Goal: Find specific page/section: Locate a particular part of the current website

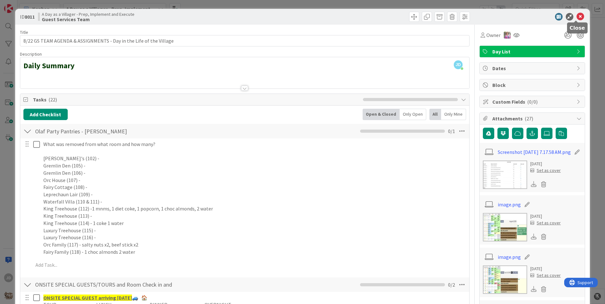
click at [573, 21] on div "ID 8011 A Day as a Villager - Prep, Implement and Execute Guest Services Team" at bounding box center [302, 17] width 574 height 16
click at [576, 19] on icon at bounding box center [580, 17] width 8 height 8
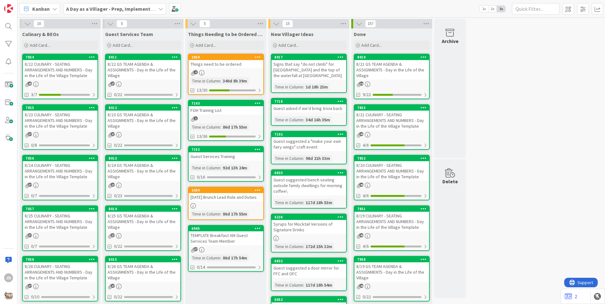
click at [75, 70] on div "8/22 CULINARY - SEATING ARRANGEMENTS AND NUMBERS - Day in the Life of the Villa…" at bounding box center [60, 70] width 75 height 20
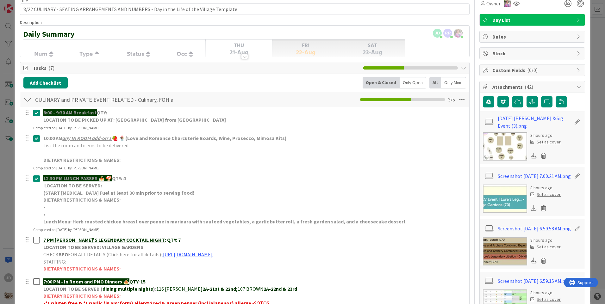
scroll to position [63, 0]
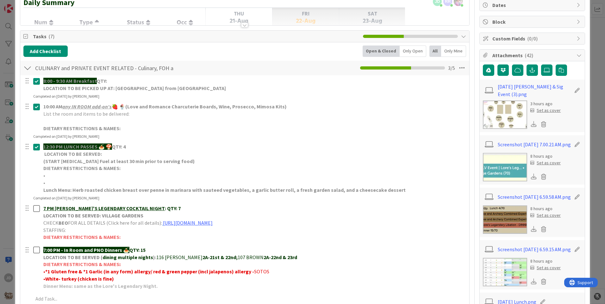
click at [492, 111] on img at bounding box center [505, 115] width 44 height 28
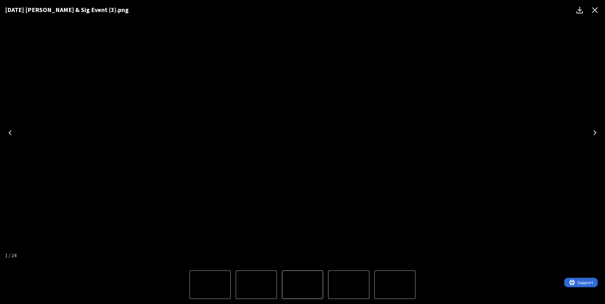
click at [597, 10] on icon "Close" at bounding box center [595, 10] width 10 height 10
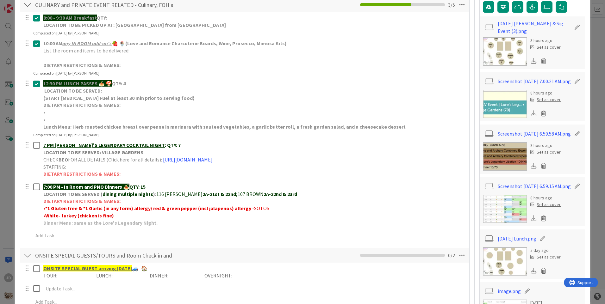
scroll to position [0, 0]
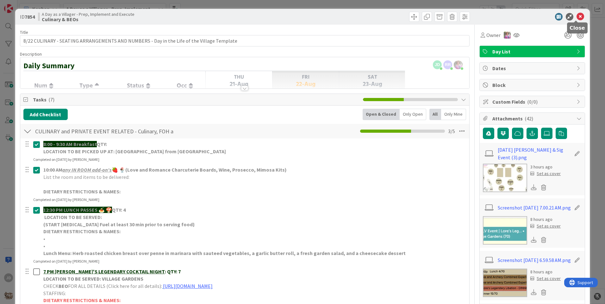
click at [577, 17] on icon at bounding box center [580, 17] width 8 height 8
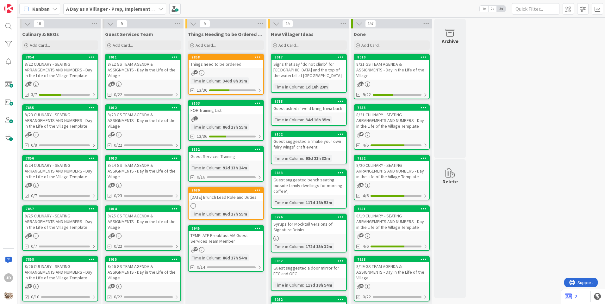
click at [134, 77] on div "8/22 GS TEAM AGENDA & ASSIGNMENTS - Day in the Life of the Village" at bounding box center [143, 70] width 75 height 20
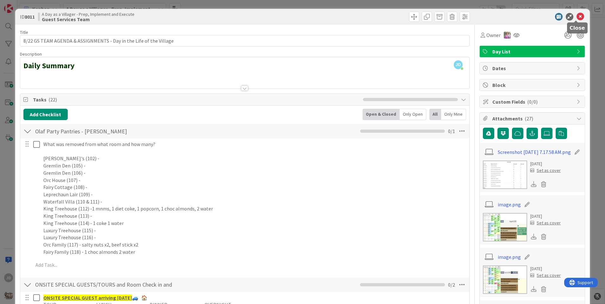
click at [577, 16] on icon at bounding box center [580, 17] width 8 height 8
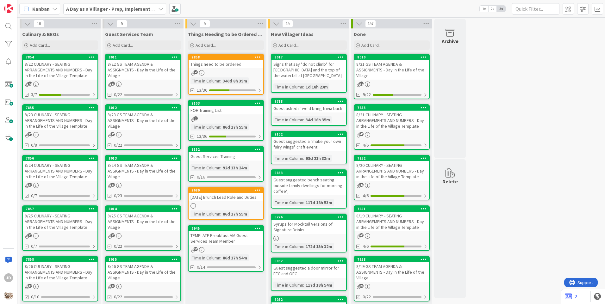
click at [45, 117] on div "8/23 CULINARY - SEATING ARRANGEMENTS AND NUMBERS - Day in the Life of the Villa…" at bounding box center [60, 121] width 75 height 20
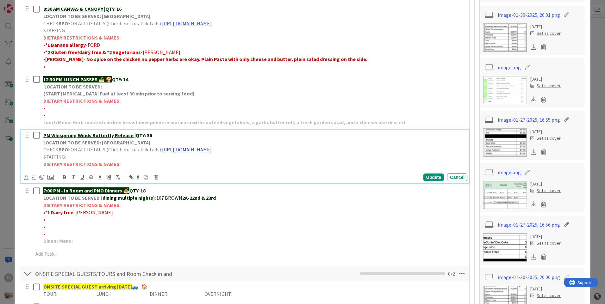
click at [185, 147] on link "[URL][DOMAIN_NAME]" at bounding box center [187, 149] width 50 height 6
click at [220, 161] on link "[URL][DOMAIN_NAME]" at bounding box center [237, 162] width 43 height 8
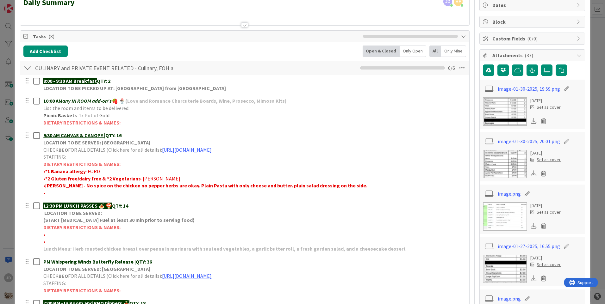
scroll to position [127, 0]
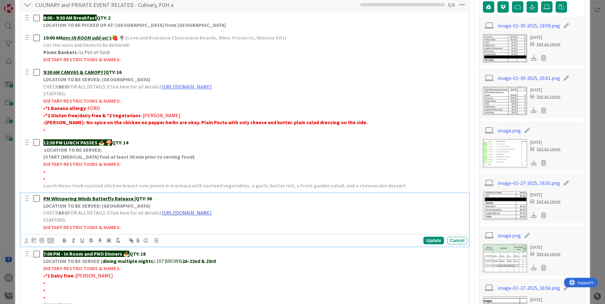
click at [190, 213] on link "[URL][DOMAIN_NAME]" at bounding box center [187, 213] width 50 height 6
click at [228, 226] on link "[URL][DOMAIN_NAME]" at bounding box center [237, 225] width 43 height 8
